Goal: Use online tool/utility: Utilize a website feature to perform a specific function

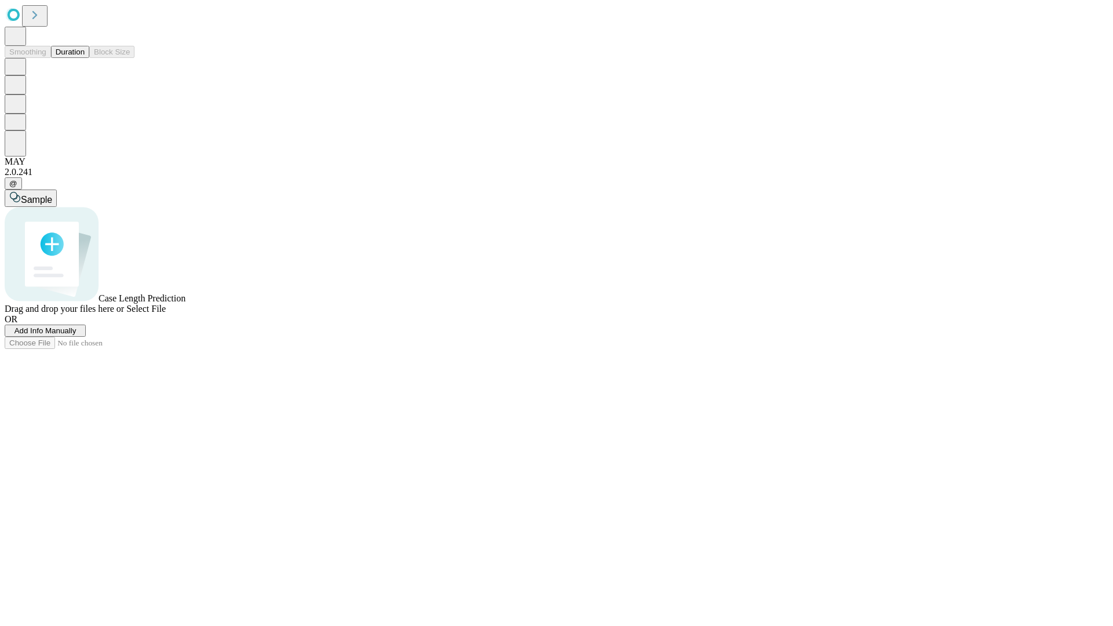
click at [85, 58] on button "Duration" at bounding box center [70, 52] width 38 height 12
click at [76, 335] on span "Add Info Manually" at bounding box center [45, 330] width 62 height 9
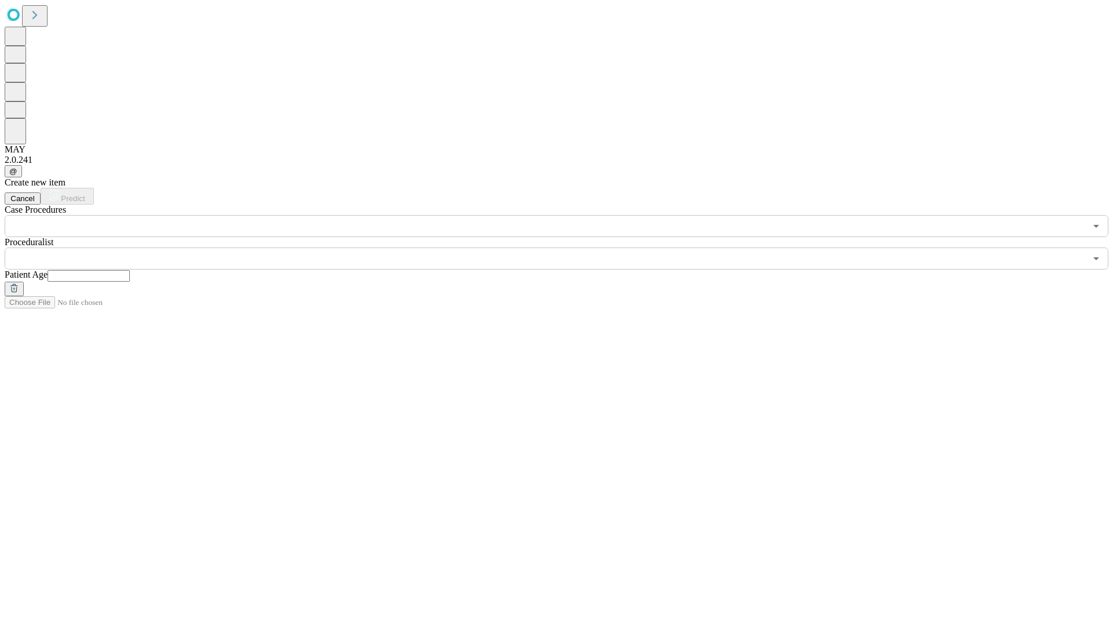
click at [130, 270] on input "text" at bounding box center [89, 276] width 82 height 12
type input "**"
click at [564, 247] on input "text" at bounding box center [545, 258] width 1081 height 22
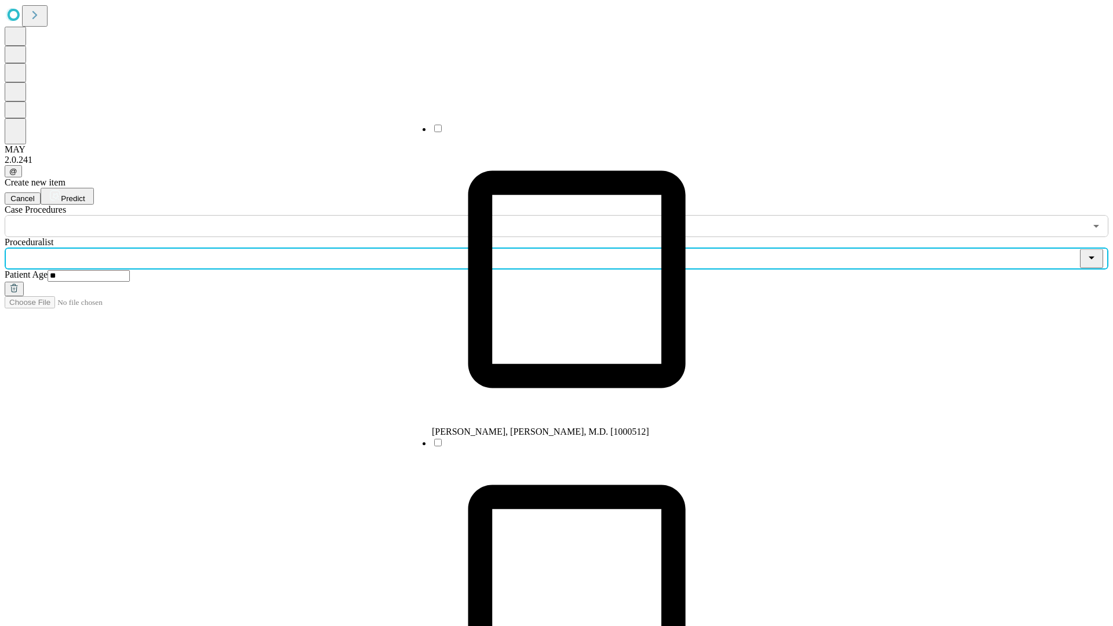
click at [565, 133] on li "[PERSON_NAME], [PERSON_NAME], M.D. [1000512]" at bounding box center [577, 280] width 290 height 314
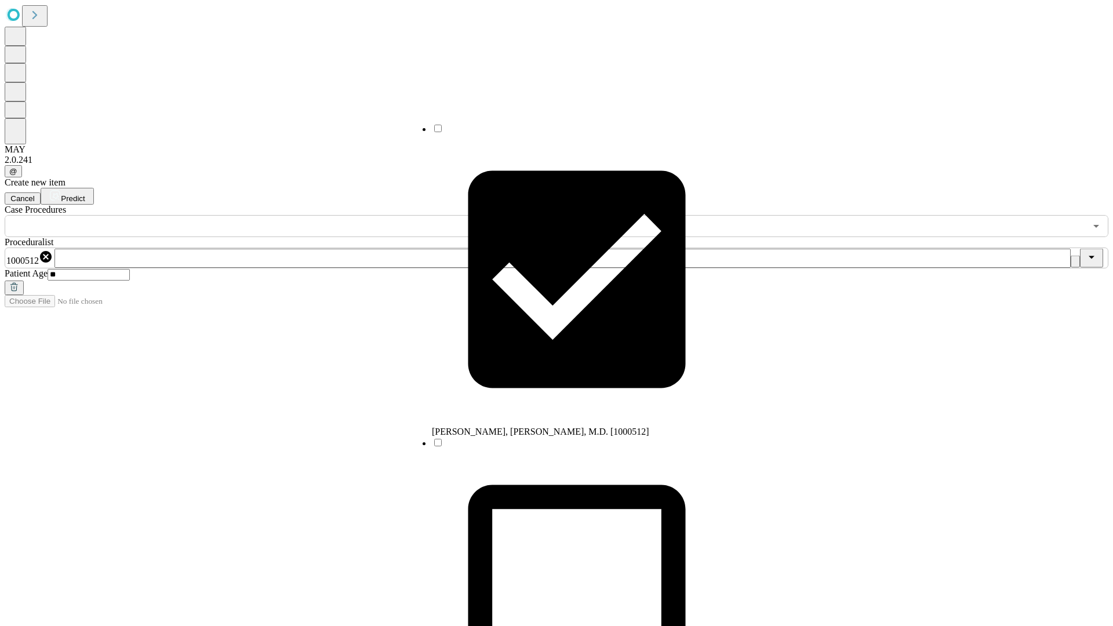
click at [243, 215] on input "text" at bounding box center [545, 226] width 1081 height 22
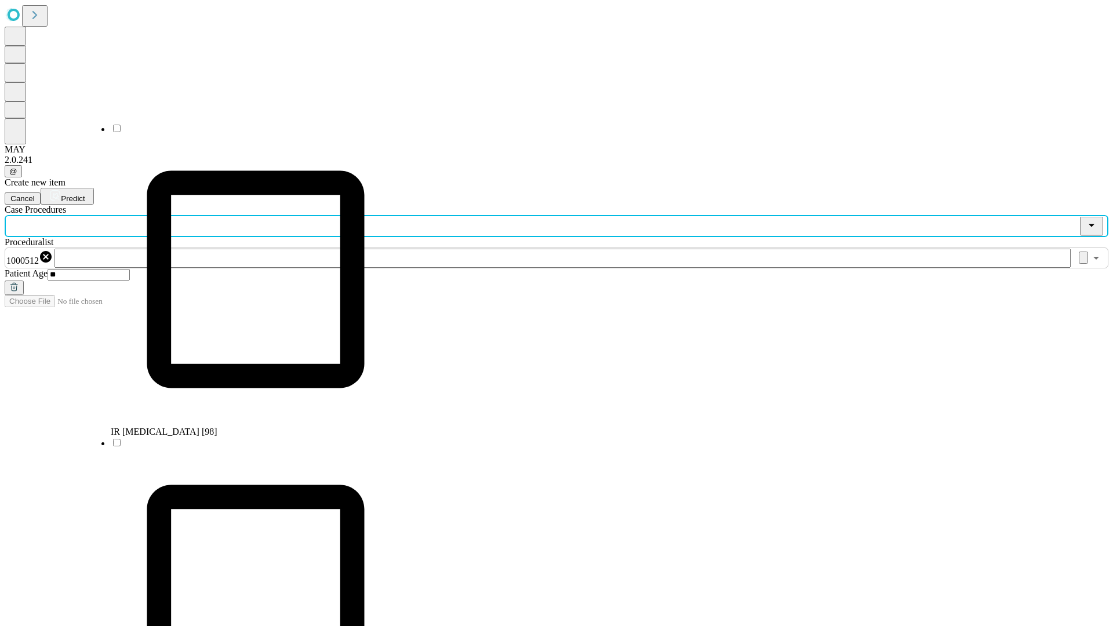
click at [244, 133] on li "IR [MEDICAL_DATA] [98]" at bounding box center [256, 280] width 290 height 314
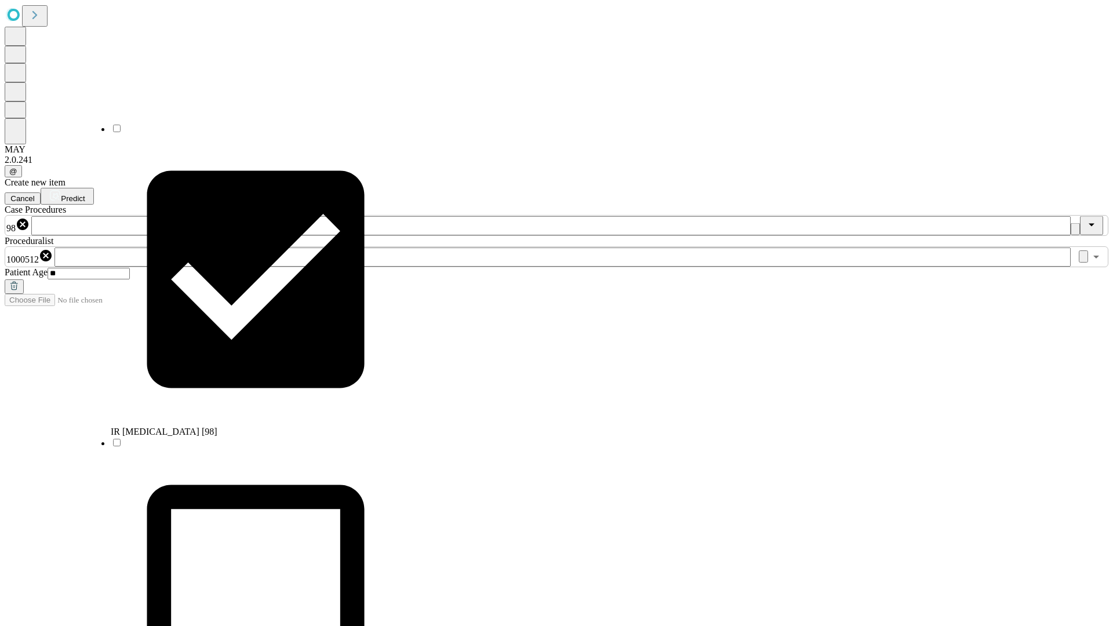
click at [85, 194] on span "Predict" at bounding box center [73, 198] width 24 height 9
